Goal: Task Accomplishment & Management: Use online tool/utility

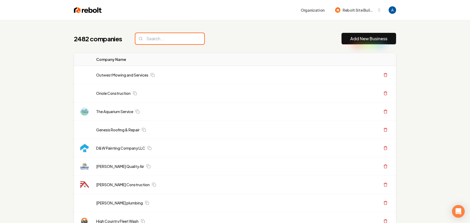
click at [158, 37] on input "search" at bounding box center [169, 38] width 69 height 11
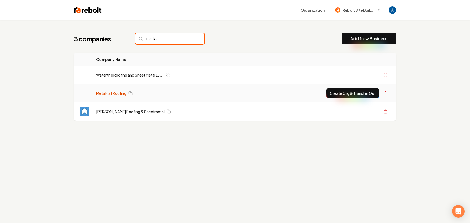
type input "meta"
click at [112, 94] on link "Meta Flat Roofing" at bounding box center [111, 93] width 30 height 5
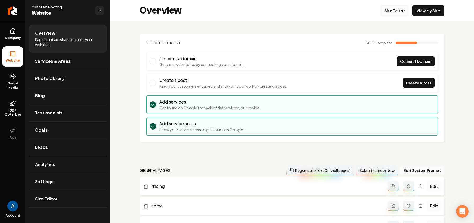
click at [390, 12] on link "Site Editor" at bounding box center [394, 10] width 29 height 11
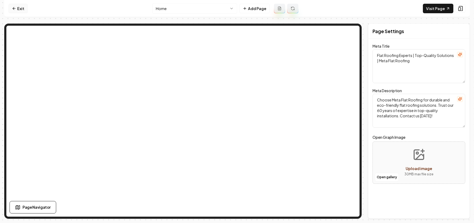
click at [15, 9] on icon at bounding box center [14, 8] width 4 height 4
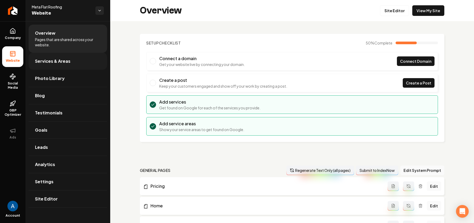
click at [62, 56] on link "Services & Areas" at bounding box center [68, 61] width 78 height 17
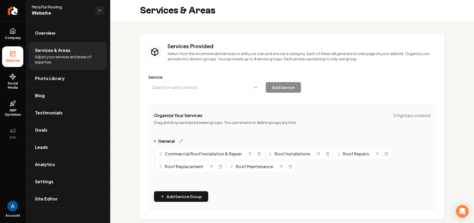
click at [192, 92] on button "Main content area" at bounding box center [204, 87] width 113 height 11
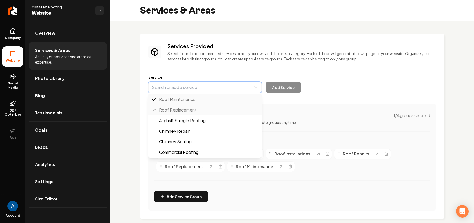
click at [192, 91] on button "Main content area" at bounding box center [204, 87] width 113 height 11
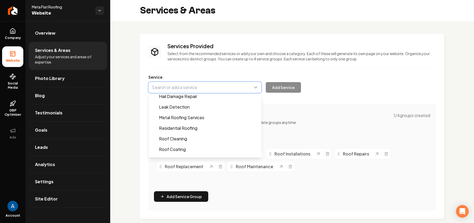
scroll to position [152, 0]
type input "Metal Roofing Services"
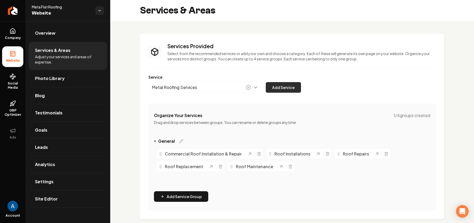
click at [282, 87] on button "Add Service" at bounding box center [283, 87] width 35 height 11
click at [46, 36] on span "Overview" at bounding box center [45, 33] width 20 height 6
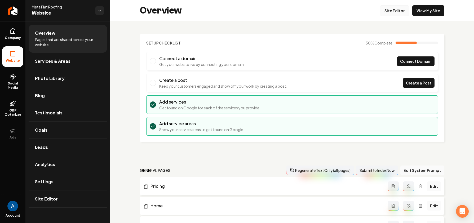
click at [390, 10] on link "Site Editor" at bounding box center [394, 10] width 29 height 11
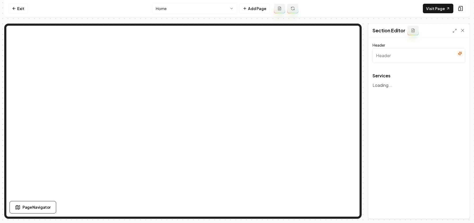
type input "Comprehensive Roofing Solutions"
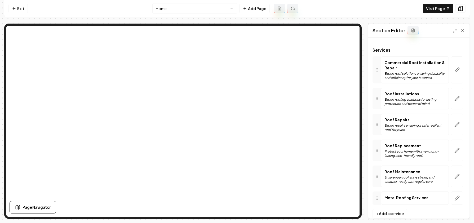
scroll to position [36, 0]
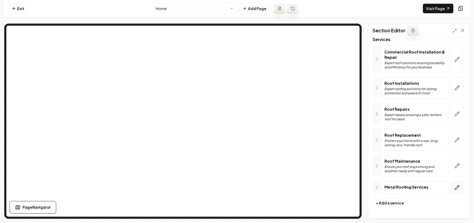
click at [455, 187] on icon "button" at bounding box center [457, 187] width 5 height 5
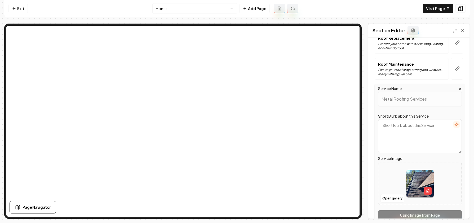
scroll to position [138, 0]
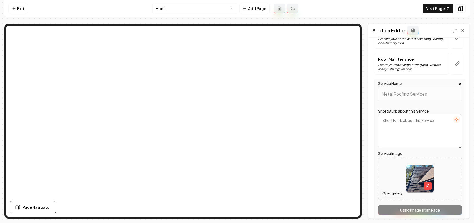
click at [391, 191] on button "Open gallery" at bounding box center [393, 193] width 24 height 8
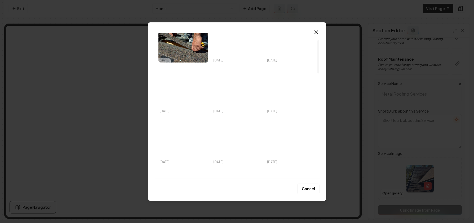
scroll to position [28, 0]
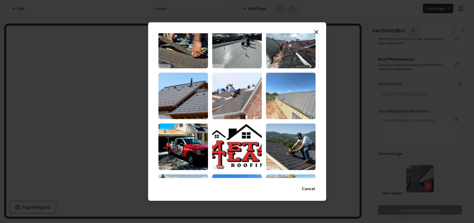
click at [285, 104] on img "Select image image_68d547ce5c7cd75eb8c83ae9.jpg" at bounding box center [291, 96] width 50 height 47
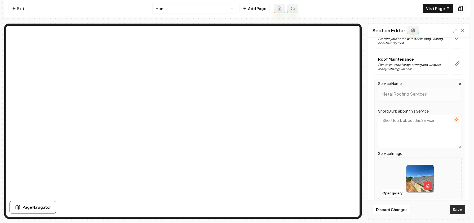
click at [457, 208] on button "Save" at bounding box center [458, 210] width 16 height 10
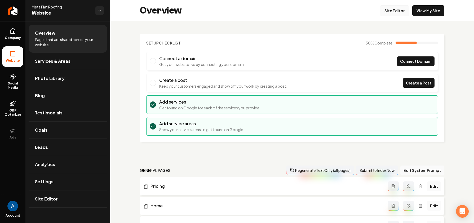
click at [389, 11] on link "Site Editor" at bounding box center [394, 10] width 29 height 11
